Goal: Information Seeking & Learning: Find specific fact

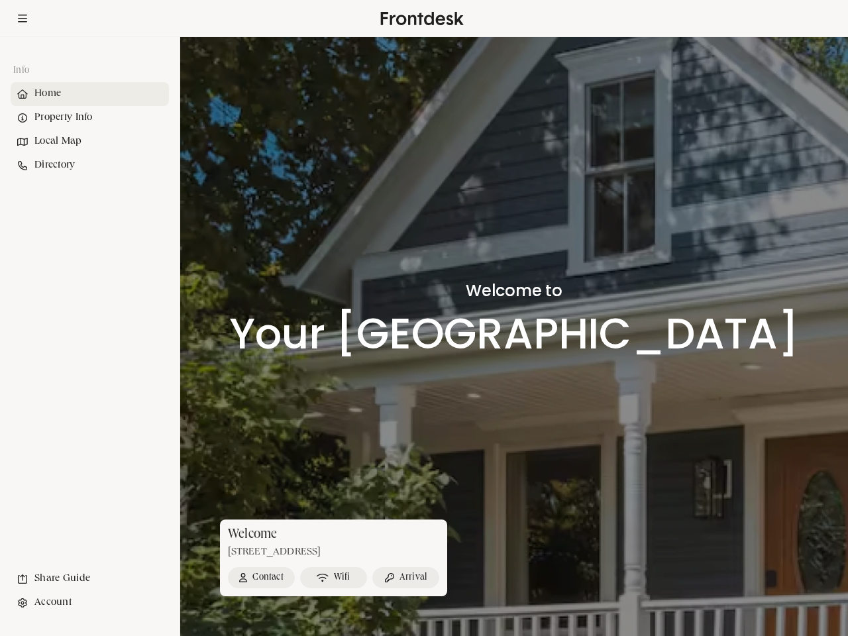
click at [424, 318] on h1 "Your [GEOGRAPHIC_DATA]" at bounding box center [514, 334] width 570 height 46
click at [23, 19] on icon at bounding box center [22, 19] width 9 height 8
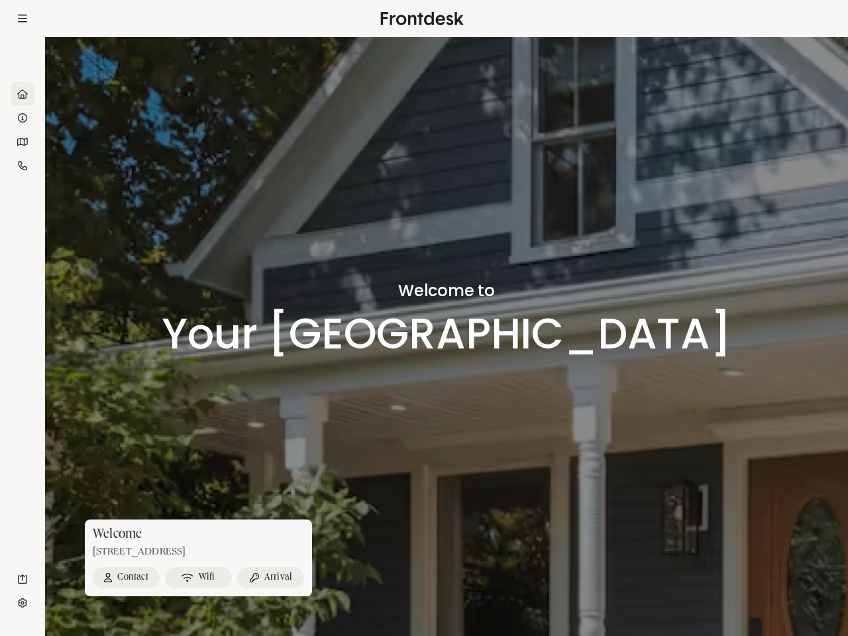
click at [34, 94] on div "Home" at bounding box center [23, 94] width 24 height 24
click at [89, 118] on div at bounding box center [446, 336] width 803 height 599
click at [89, 142] on div at bounding box center [446, 336] width 803 height 599
click at [89, 166] on div at bounding box center [446, 336] width 803 height 599
click at [89, 579] on div "Contact [PERSON_NAME]" at bounding box center [198, 577] width 227 height 37
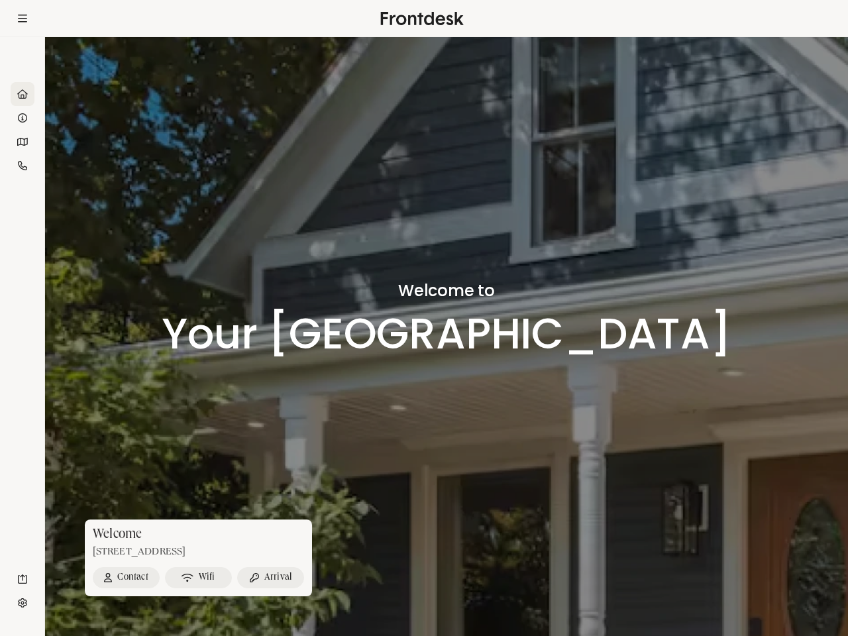
click at [89, 603] on div at bounding box center [446, 336] width 803 height 599
click at [261, 578] on button "Arrival" at bounding box center [270, 577] width 67 height 21
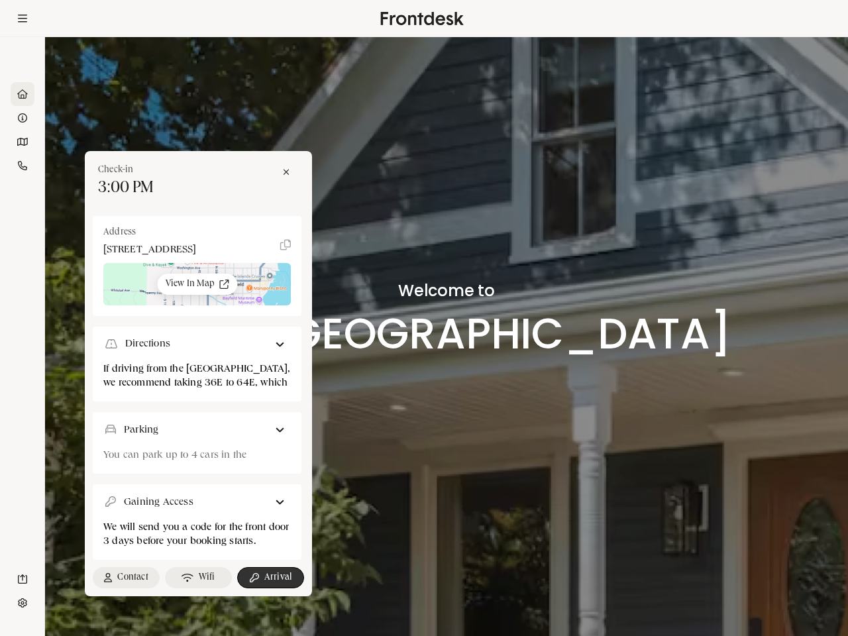
click at [333, 578] on div "Check-in 3:00 PM Address [STREET_ADDRESS] View In Map Directions If driving fro…" at bounding box center [446, 577] width 723 height 37
